Goal: Navigation & Orientation: Find specific page/section

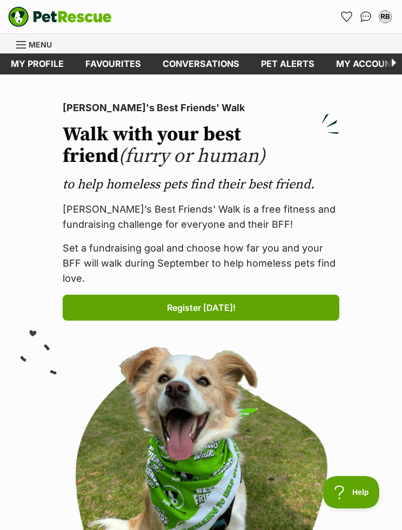
click at [376, 60] on link "My account" at bounding box center [366, 63] width 83 height 21
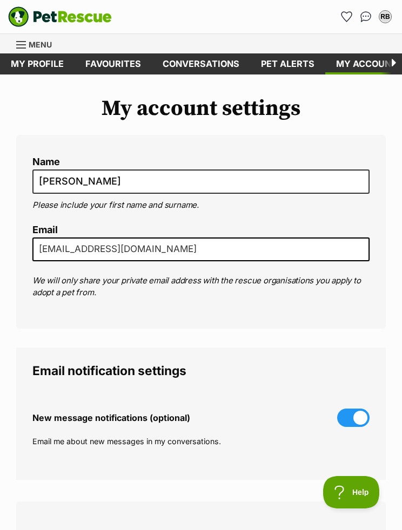
click at [350, 16] on icon "Favourites" at bounding box center [346, 17] width 10 height 10
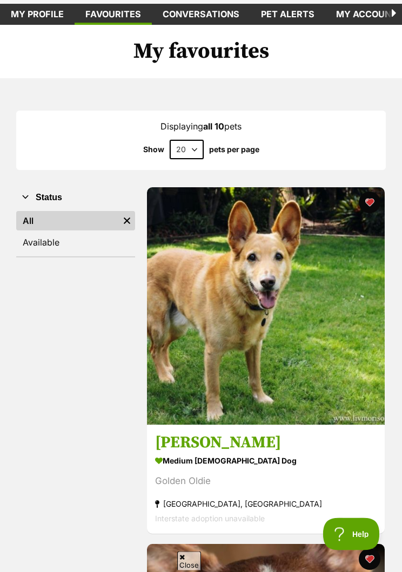
scroll to position [50, 0]
click at [300, 373] on img at bounding box center [265, 305] width 237 height 237
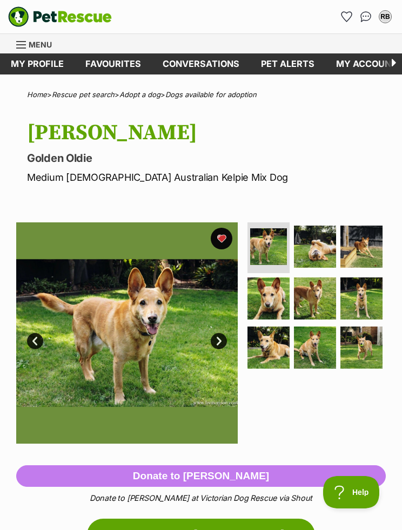
click at [317, 310] on img at bounding box center [315, 298] width 42 height 42
